Goal: Task Accomplishment & Management: Complete application form

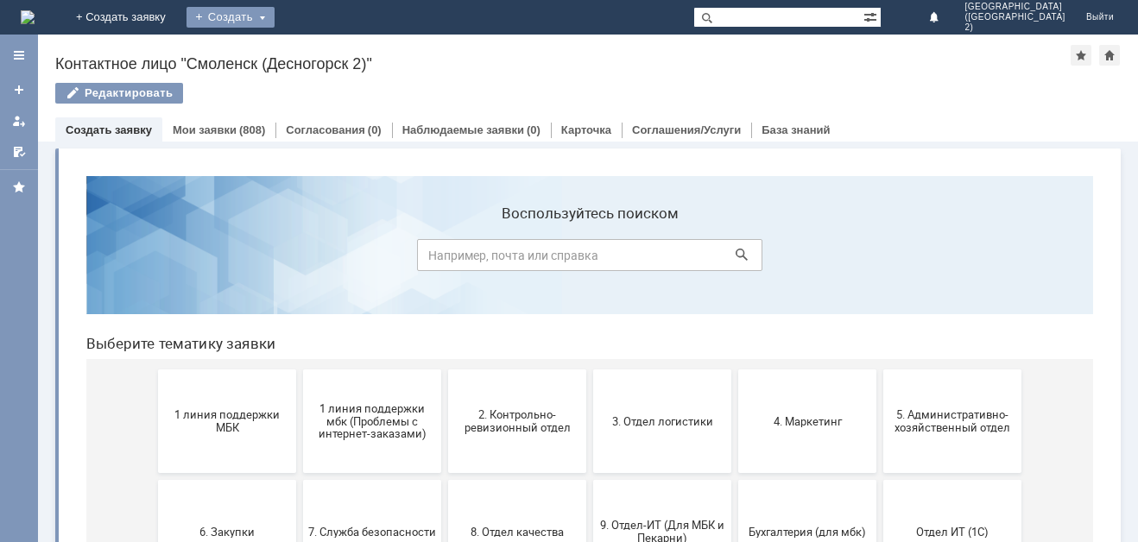
click at [275, 22] on div "Создать" at bounding box center [230, 17] width 88 height 21
click at [321, 56] on link "Заявка" at bounding box center [255, 51] width 131 height 21
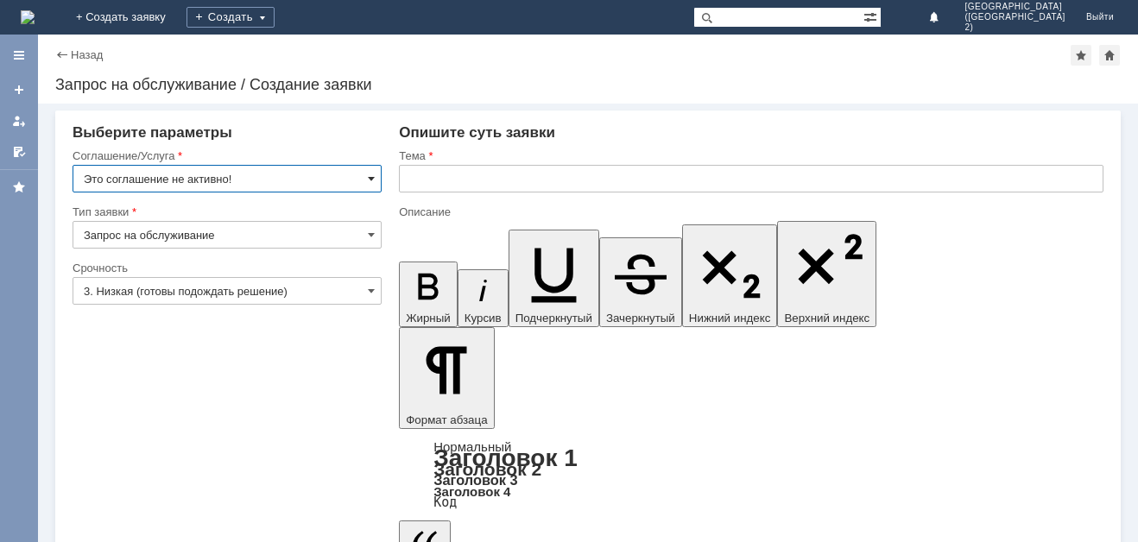
click at [370, 174] on span at bounding box center [371, 179] width 7 height 14
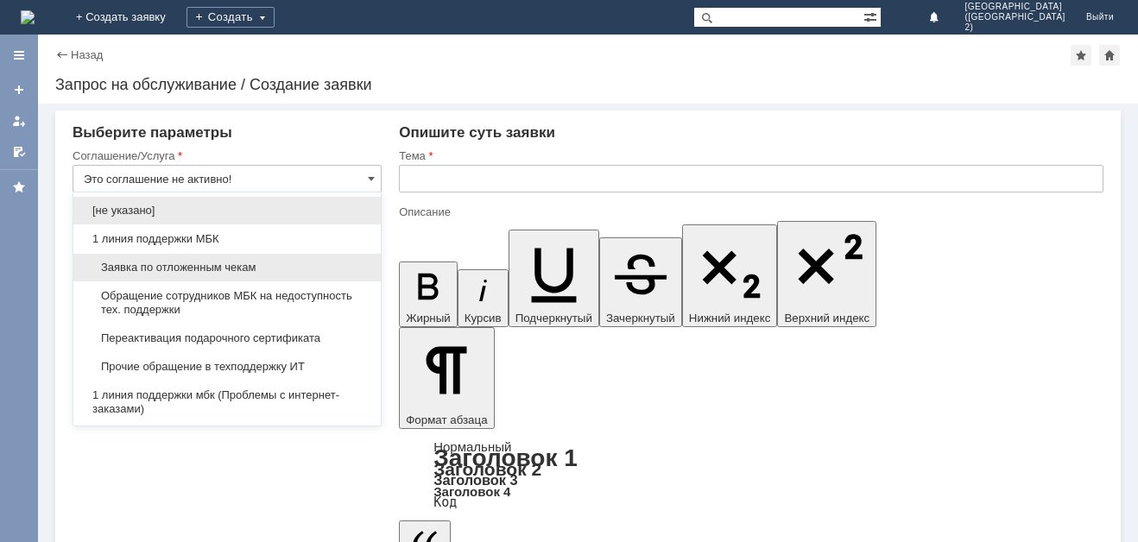
click at [363, 269] on div "Заявка по отложенным чекам" at bounding box center [226, 268] width 307 height 28
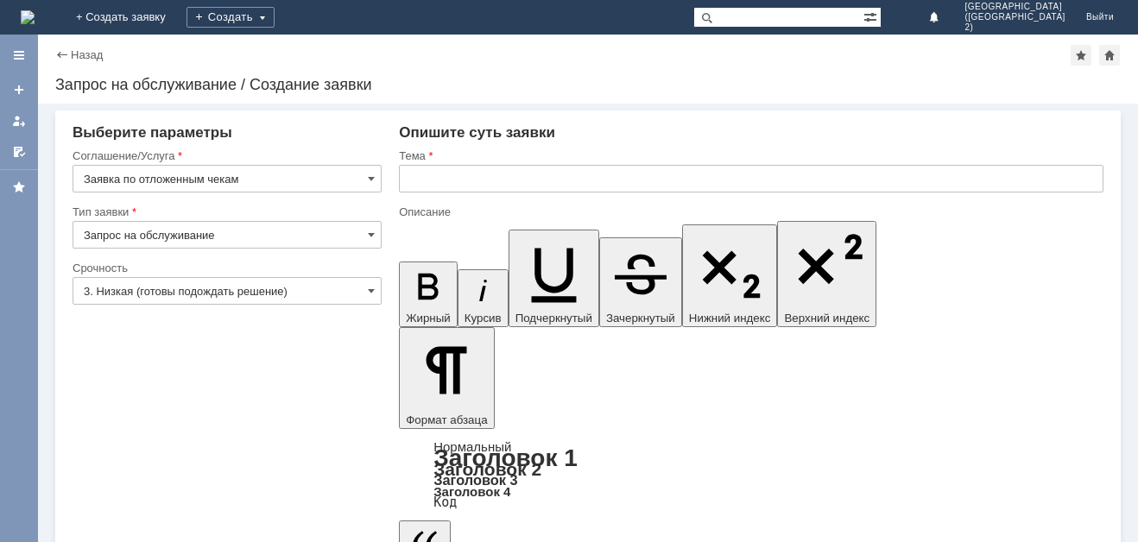
type input "Заявка по отложенным чекам"
click at [370, 236] on span at bounding box center [371, 235] width 7 height 14
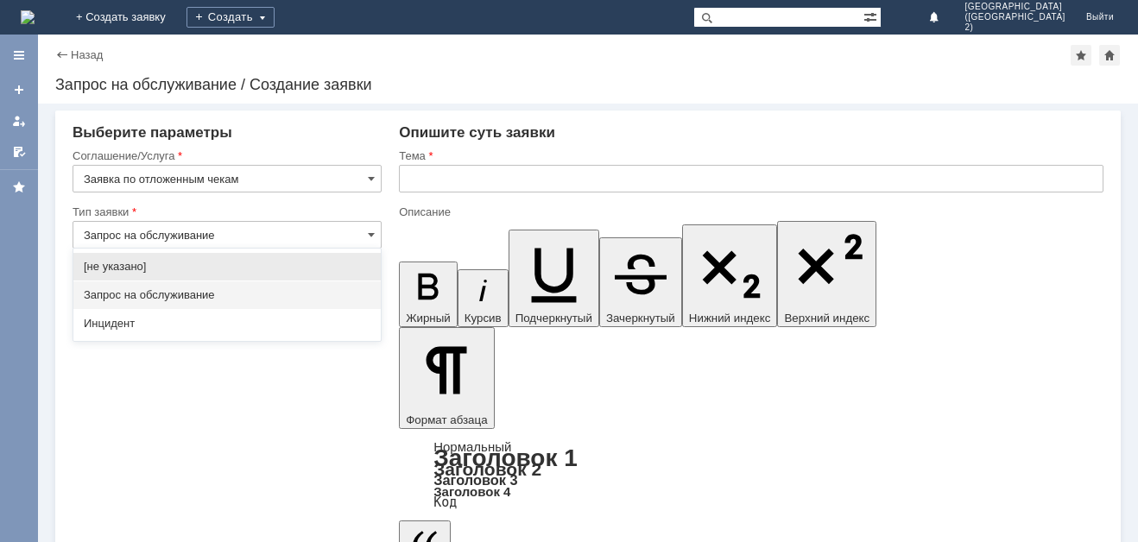
click at [288, 293] on span "Запрос на обслуживание" at bounding box center [227, 295] width 287 height 14
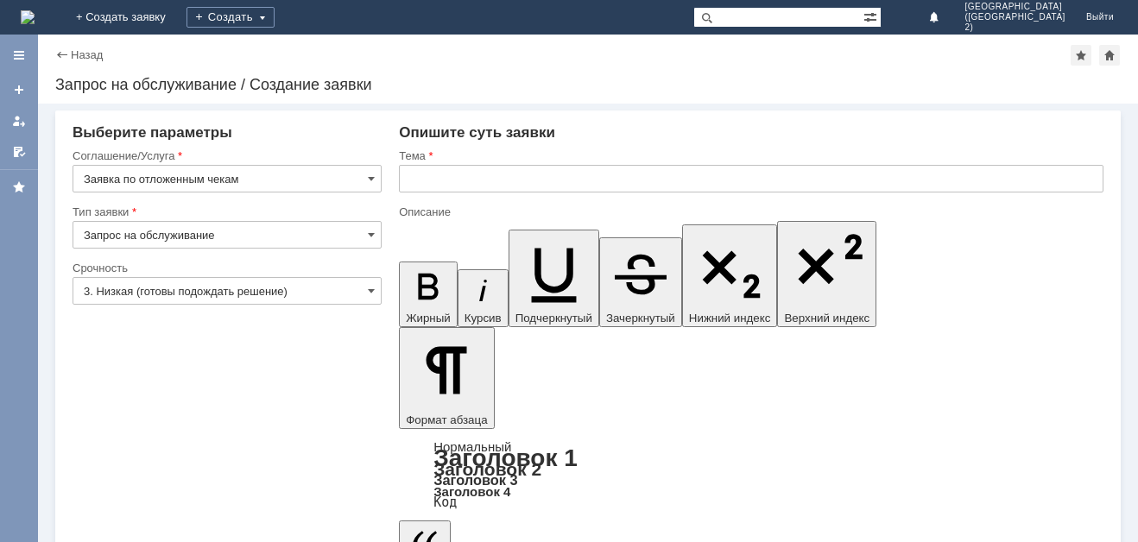
type input "Запрос на обслуживание"
click at [375, 282] on input "3. Низкая (готовы подождать решение)" at bounding box center [227, 291] width 309 height 28
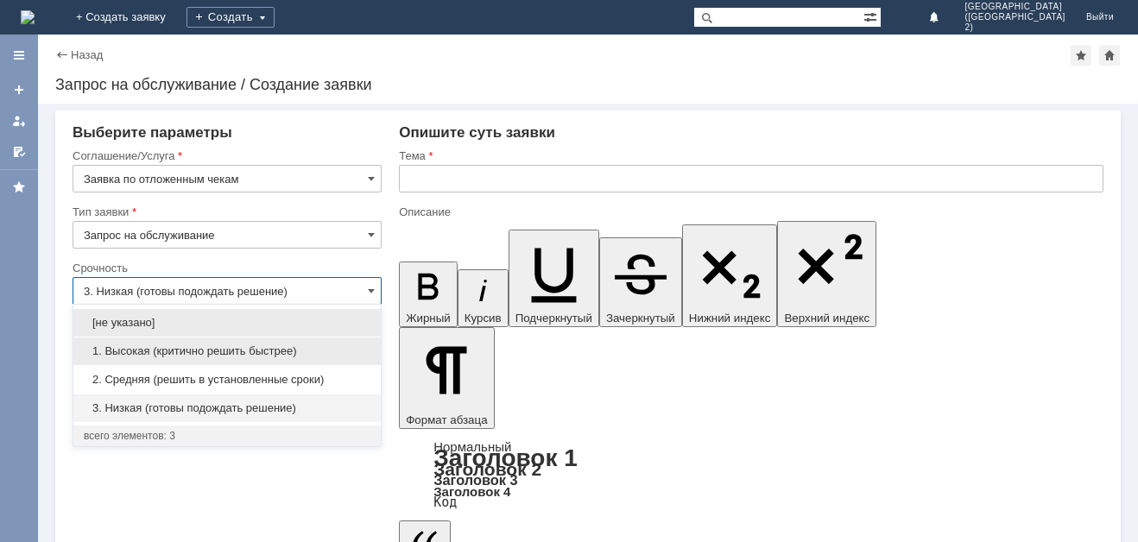
click at [328, 352] on span "1. Высокая (критично решить быстрее)" at bounding box center [227, 352] width 287 height 14
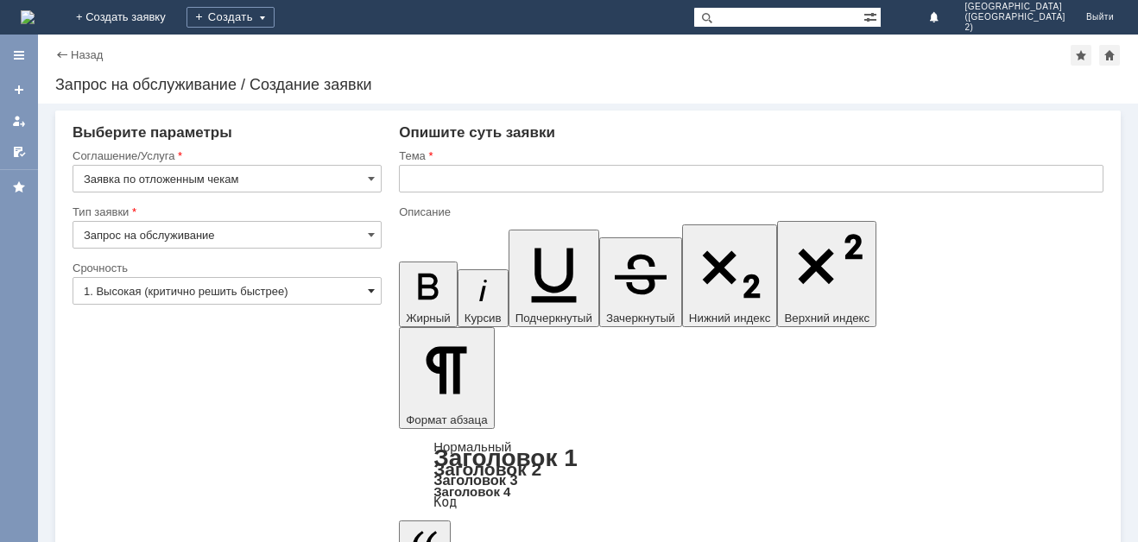
click at [375, 288] on span at bounding box center [371, 291] width 7 height 14
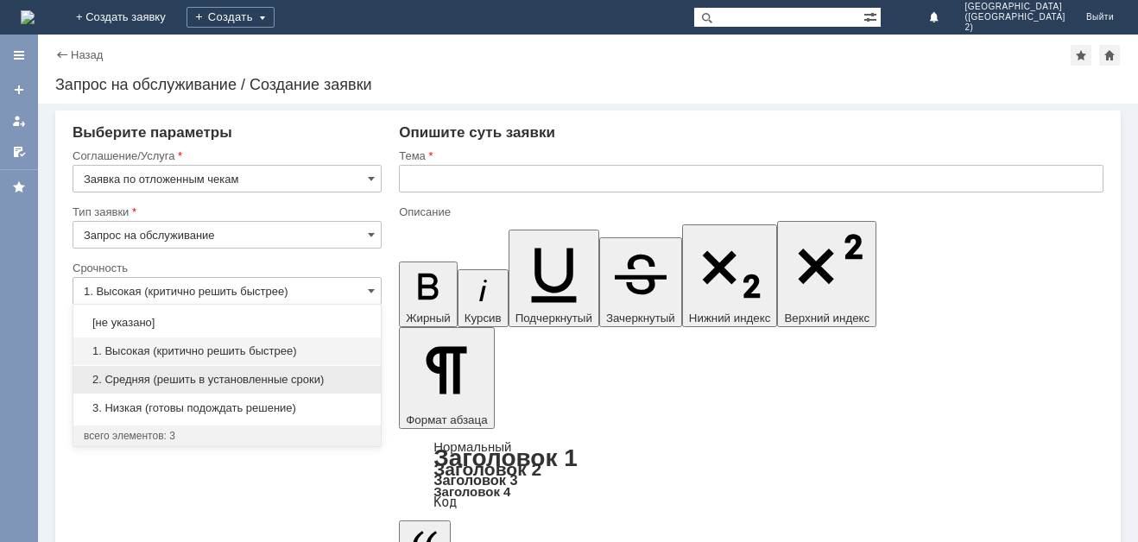
click at [340, 382] on span "2. Средняя (решить в установленные сроки)" at bounding box center [227, 380] width 287 height 14
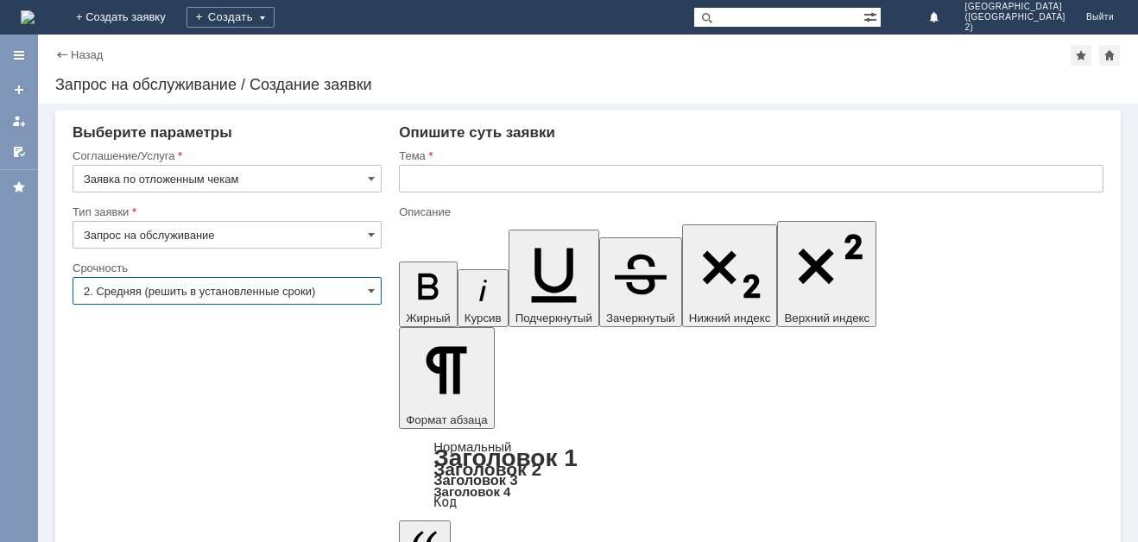
type input "2. Средняя (решить в установленные сроки)"
click at [507, 174] on input "text" at bounding box center [751, 179] width 705 height 28
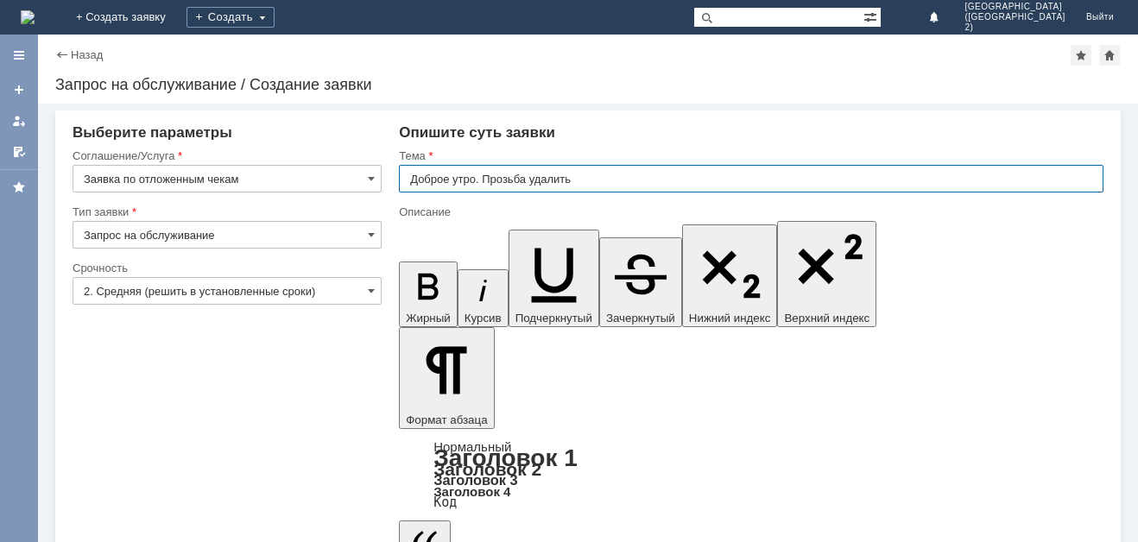
click at [506, 179] on input "Доброе утро. Прозьба удалить" at bounding box center [751, 179] width 705 height 28
click at [575, 183] on input "Доброе утро. Просьба удалить" at bounding box center [751, 179] width 705 height 28
type input "Доброе утро. Просьба удалить отложеные чеки за 11.09"
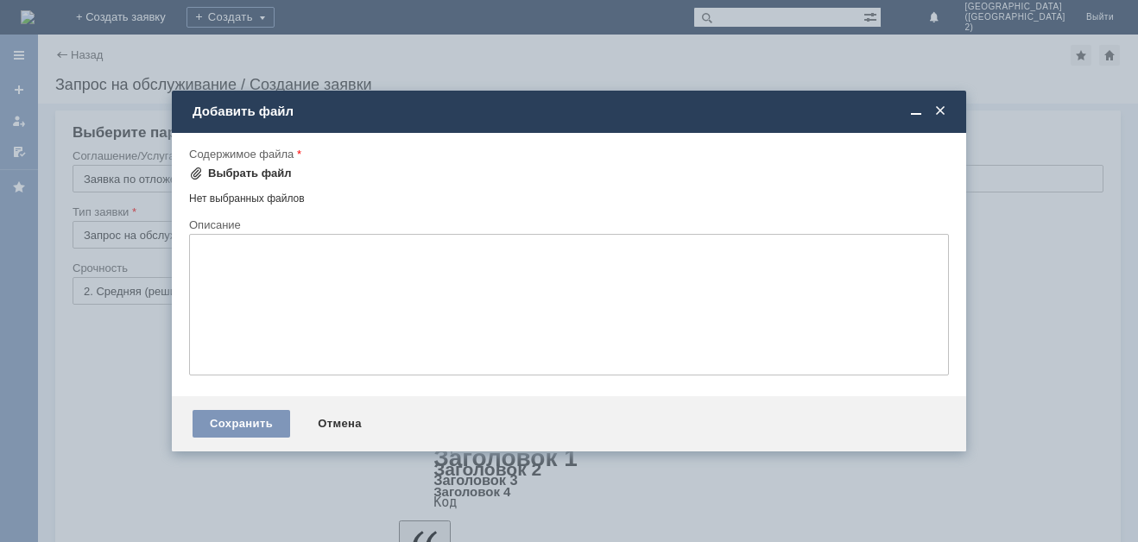
click at [265, 179] on div "Выбрать файл" at bounding box center [250, 174] width 84 height 14
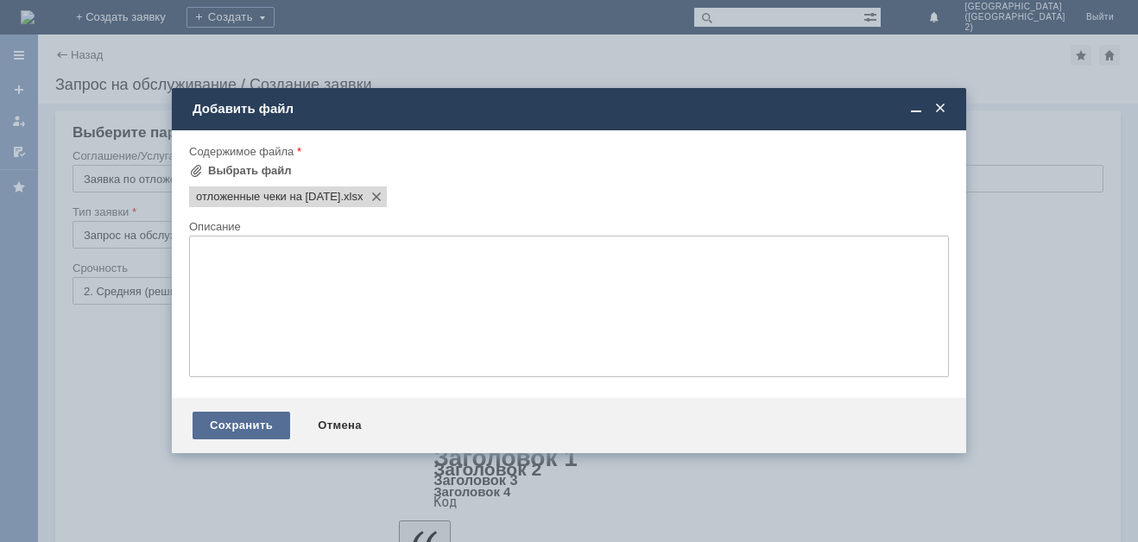
click at [258, 425] on div "Сохранить" at bounding box center [242, 426] width 98 height 28
